Goal: Task Accomplishment & Management: Use online tool/utility

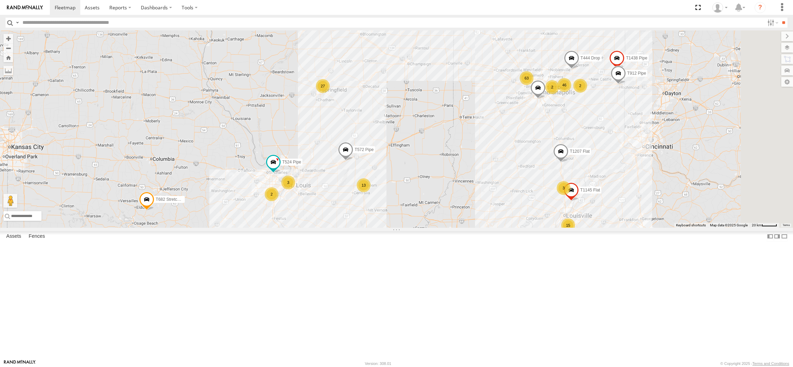
drag, startPoint x: 511, startPoint y: 205, endPoint x: 451, endPoint y: 182, distance: 64.3
click at [451, 182] on div "T682 Stretch Flat 015910000079668 - Doesnt work-REMOVE T1454 Moffett Flat T598 …" at bounding box center [396, 128] width 793 height 197
click at [154, 210] on span at bounding box center [145, 201] width 15 height 19
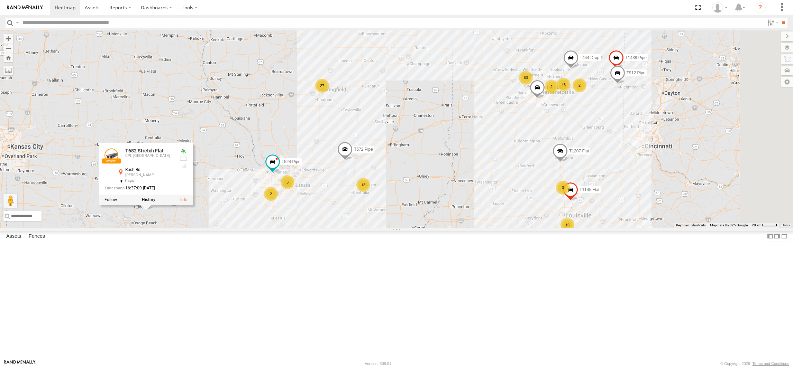
click at [305, 219] on div "T682 Stretch Flat 015910000079668 - Doesnt work-REMOVE T1454 Moffett Flat T598 …" at bounding box center [396, 128] width 793 height 197
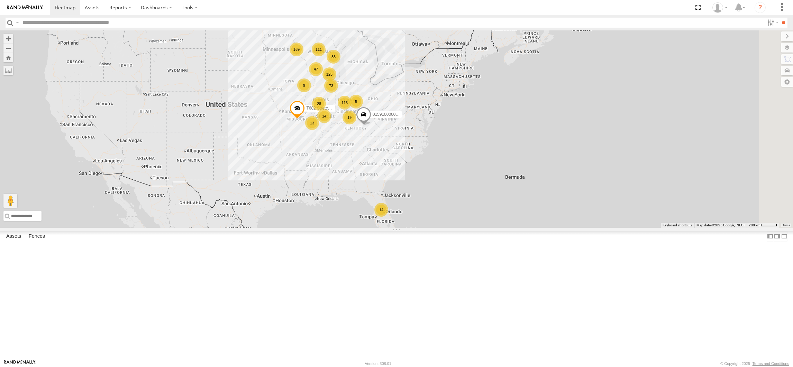
drag, startPoint x: 536, startPoint y: 160, endPoint x: 457, endPoint y: 148, distance: 80.6
click at [457, 148] on div "T682 Stretch Flat 015910000079668 - Doesnt work-REMOVE 19 113 9 169 73 111 125 …" at bounding box center [396, 128] width 793 height 197
click at [135, 20] on input "text" at bounding box center [392, 23] width 744 height 10
type input "****"
click at [779, 18] on input "**" at bounding box center [783, 23] width 8 height 10
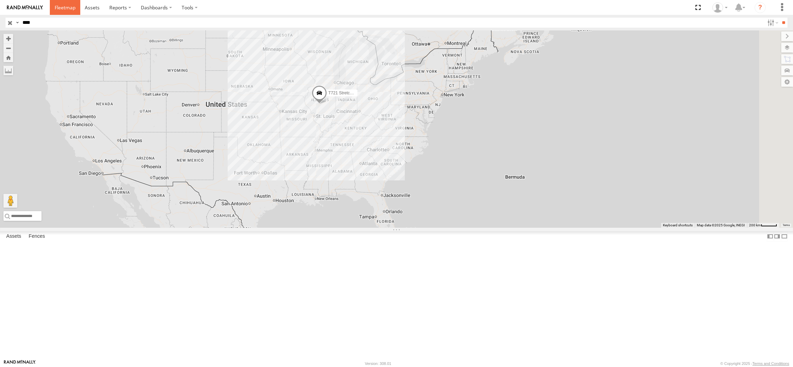
click at [59, 8] on span at bounding box center [65, 7] width 21 height 7
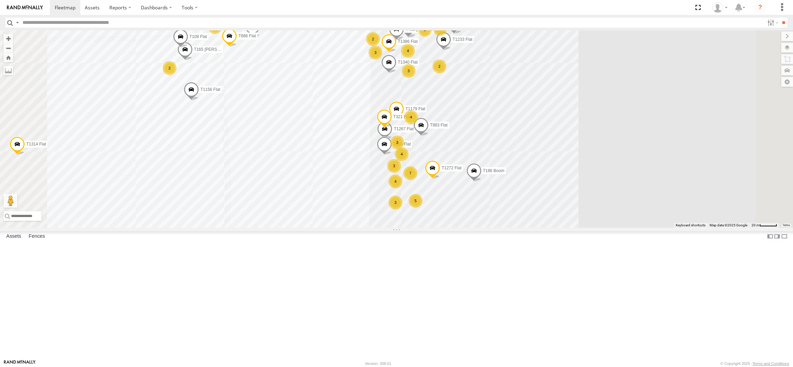
click at [237, 47] on span at bounding box center [229, 37] width 15 height 19
click at [272, 39] on link at bounding box center [268, 36] width 7 height 5
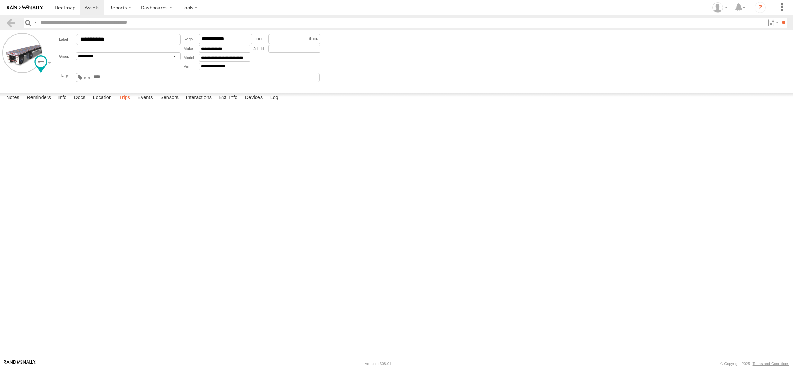
click at [123, 103] on label "Trips" at bounding box center [125, 98] width 18 height 10
click at [147, 103] on label "Events" at bounding box center [145, 98] width 22 height 10
click at [275, 103] on label "Log" at bounding box center [274, 98] width 15 height 10
click at [0, 0] on div "No Usage Timer Checked for T886 Flat" at bounding box center [0, 0] width 0 height 0
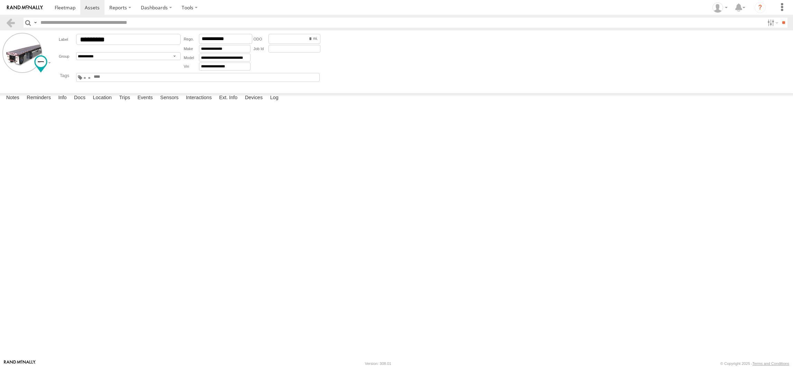
scroll to position [53202, 0]
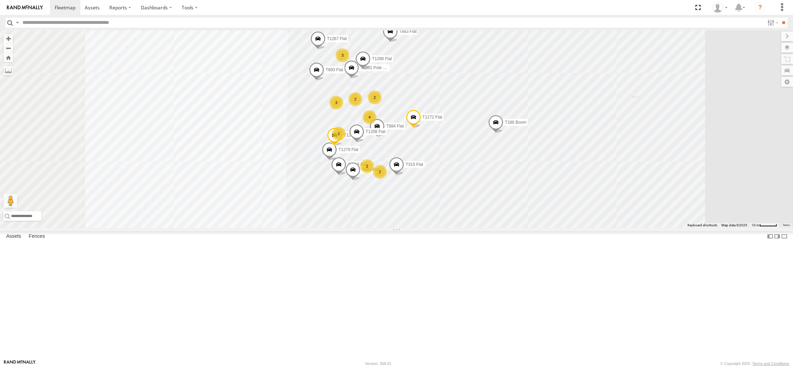
click at [370, 70] on span at bounding box center [362, 60] width 15 height 19
click at [406, 62] on link at bounding box center [401, 59] width 7 height 5
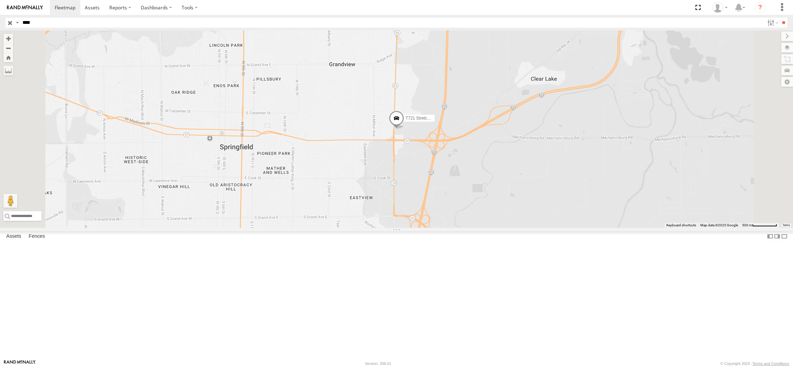
drag, startPoint x: 47, startPoint y: 24, endPoint x: 0, endPoint y: 17, distance: 47.5
click at [0, 16] on html at bounding box center [396, 183] width 793 height 367
click at [779, 18] on input "**" at bounding box center [783, 23] width 8 height 10
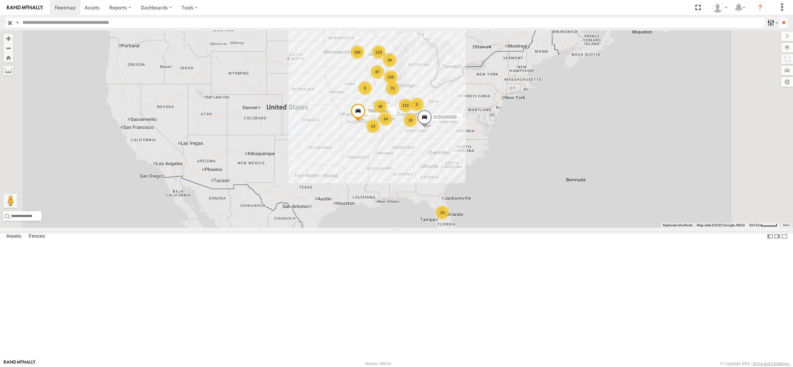
click at [765, 24] on label at bounding box center [771, 23] width 15 height 10
click at [0, 0] on span at bounding box center [0, 0] width 0 height 0
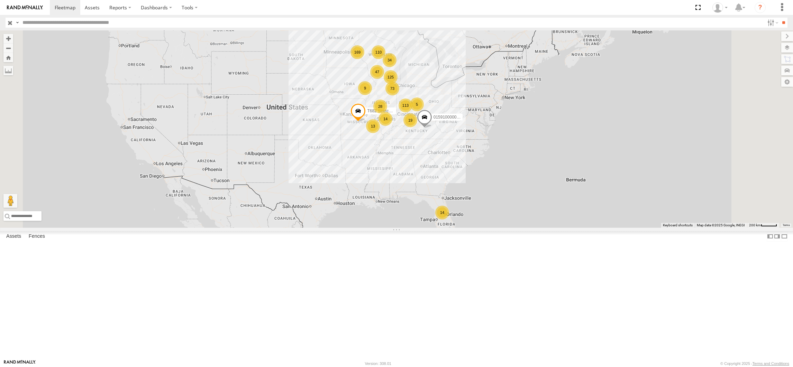
click at [0, 0] on span at bounding box center [0, 0] width 0 height 0
click at [779, 18] on input "**" at bounding box center [783, 23] width 8 height 10
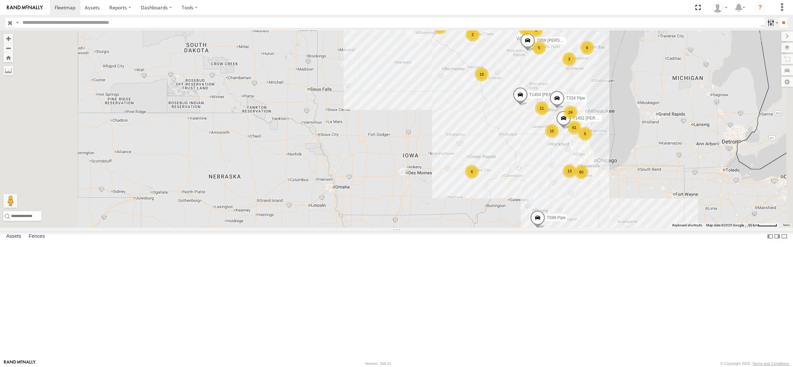
click at [769, 20] on label at bounding box center [771, 23] width 15 height 10
click at [0, 0] on span at bounding box center [0, 0] width 0 height 0
click at [779, 22] on input "**" at bounding box center [783, 23] width 8 height 10
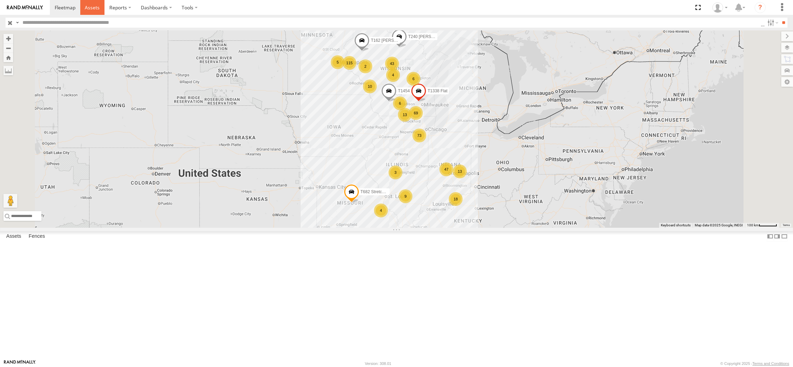
click at [94, 6] on span at bounding box center [92, 7] width 15 height 7
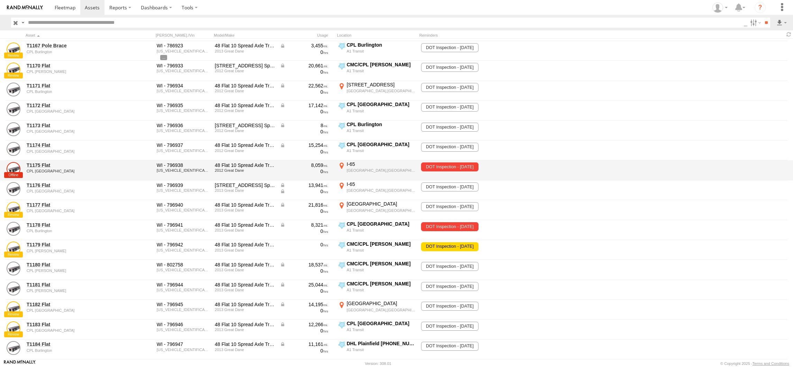
scroll to position [1297, 0]
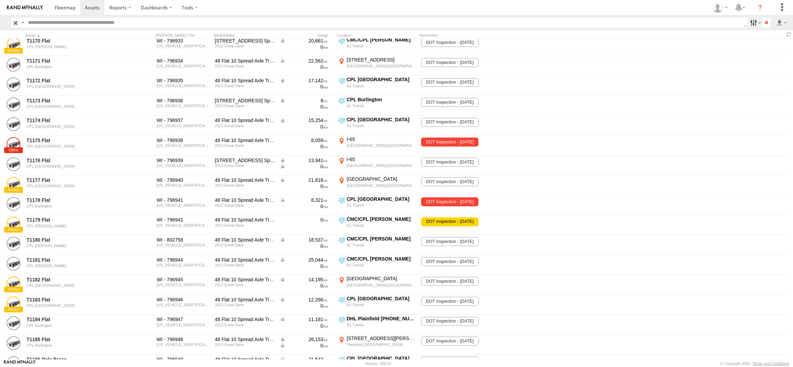
click at [750, 24] on label at bounding box center [754, 23] width 15 height 10
click at [0, 0] on span "Orchard Path [PHONE_NUMBER]" at bounding box center [0, 0] width 0 height 0
click at [0, 0] on span "[PERSON_NAME] M1 [PHONE_NUMBER]" at bounding box center [0, 0] width 0 height 0
click at [0, 0] on span "LPC 2700 304-042-25" at bounding box center [0, 0] width 0 height 0
click at [0, 0] on span "Haven 307-023&024-25" at bounding box center [0, 0] width 0 height 0
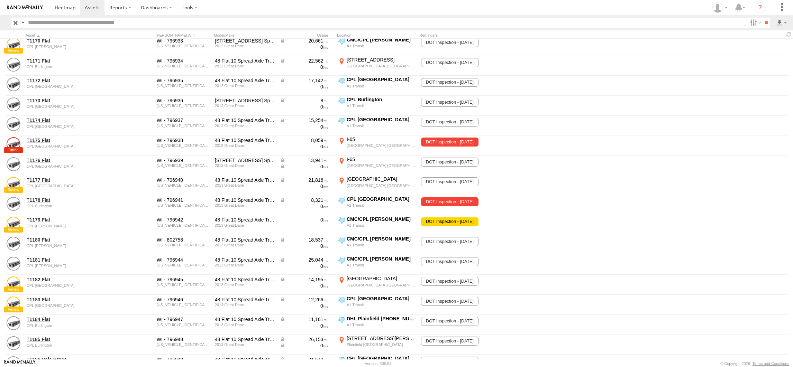
click at [0, 0] on span "Gallery of Savage 307-498" at bounding box center [0, 0] width 0 height 0
click at [0, 0] on span "CMC/CPL [PERSON_NAME]" at bounding box center [0, 0] width 0 height 0
click at [0, 0] on span "LPC 2700 304-042-25" at bounding box center [0, 0] width 0 height 0
click at [762, 21] on input "**" at bounding box center [766, 23] width 8 height 10
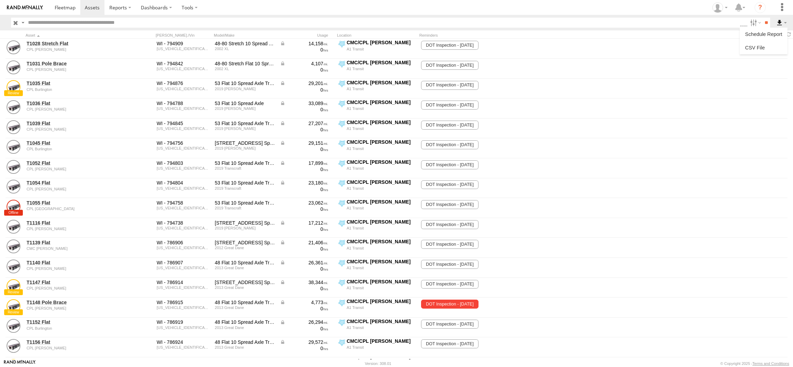
click at [780, 19] on label at bounding box center [781, 23] width 12 height 10
click at [755, 49] on label at bounding box center [763, 48] width 42 height 10
click at [0, 0] on label "Street Number" at bounding box center [0, 0] width 0 height 0
click at [0, 0] on button "Export" at bounding box center [0, 0] width 0 height 0
